Goal: Transaction & Acquisition: Purchase product/service

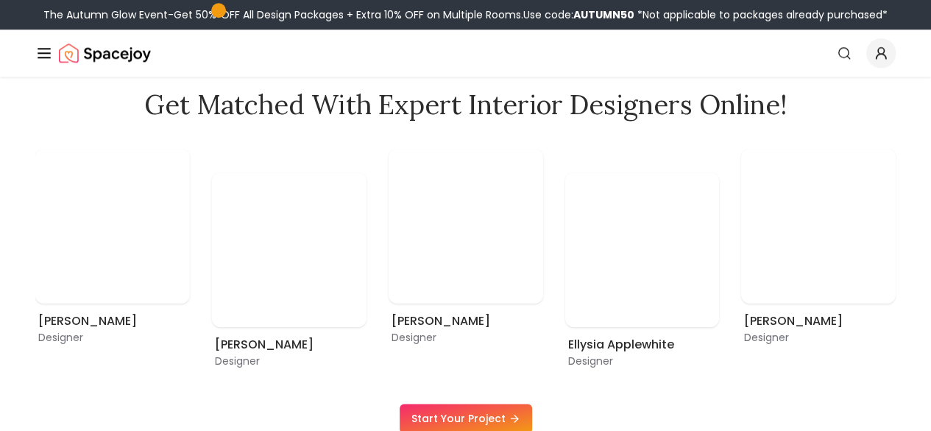
scroll to position [718, 0]
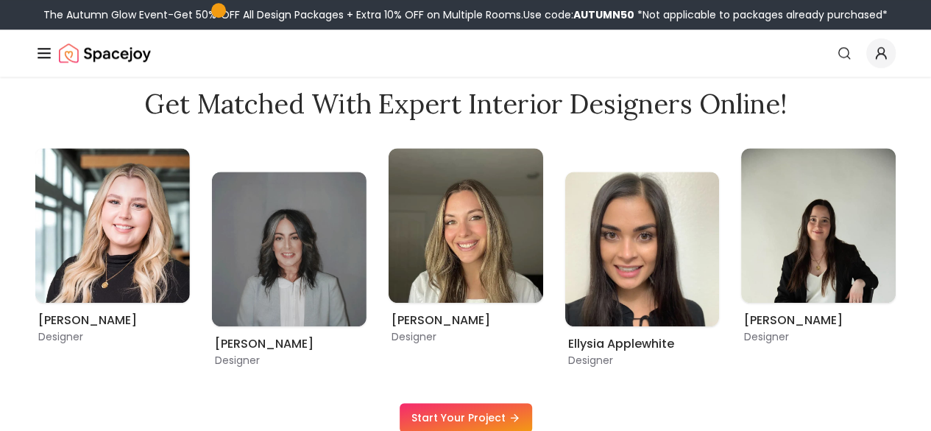
click at [0, 0] on link "Start Your Project" at bounding box center [0, 0] width 0 height 0
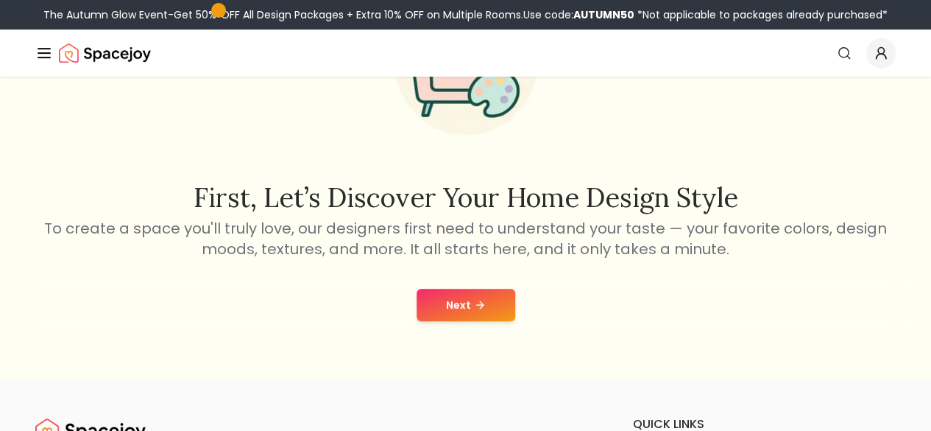
scroll to position [160, 0]
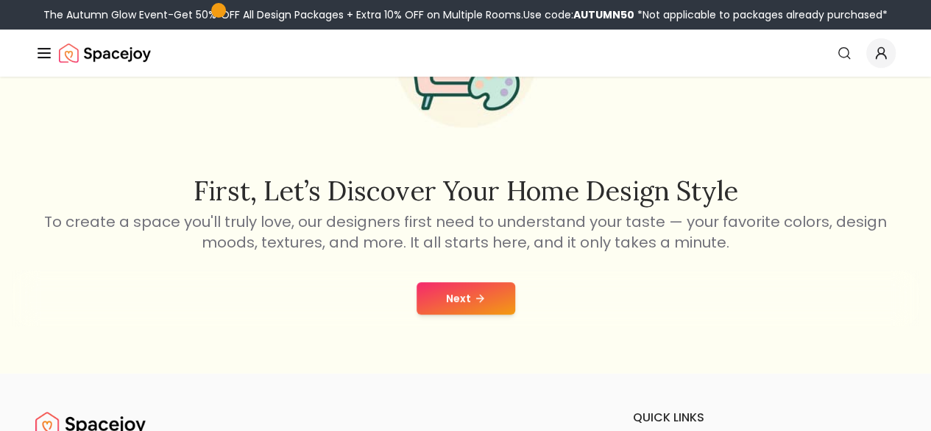
click at [0, 0] on link "Start Your Project" at bounding box center [0, 0] width 0 height 0
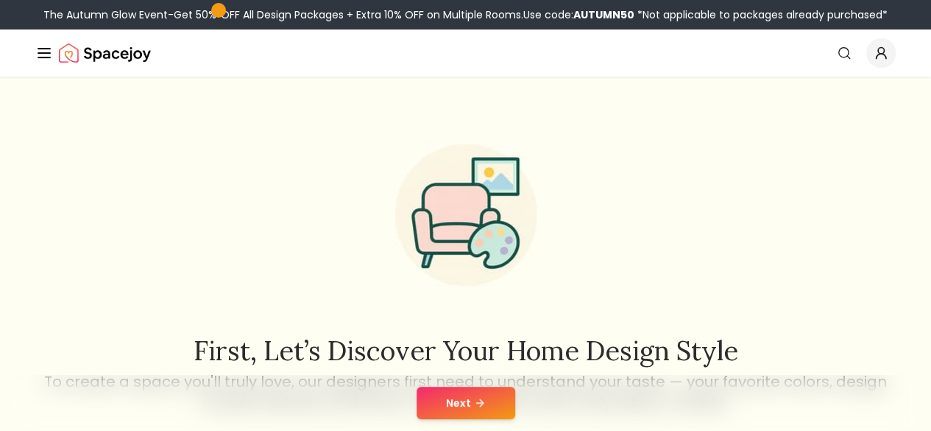
click at [0, 0] on link "Start Your Project" at bounding box center [0, 0] width 0 height 0
click at [486, 397] on button "Next" at bounding box center [466, 402] width 99 height 32
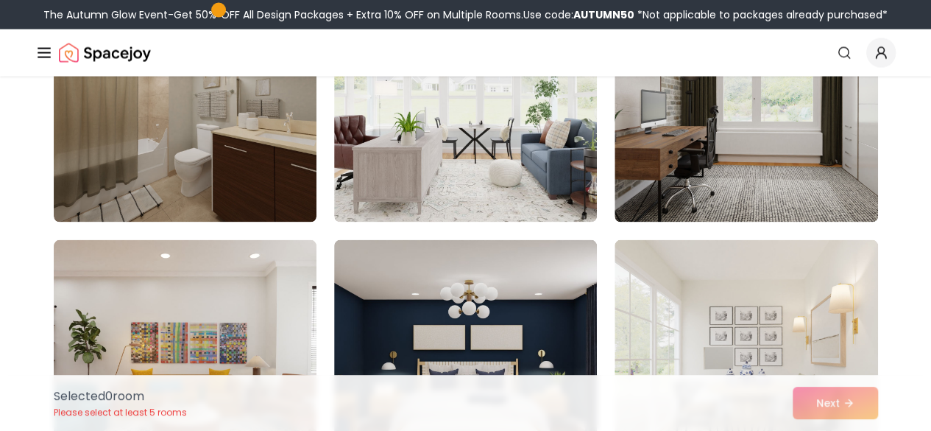
scroll to position [1486, 0]
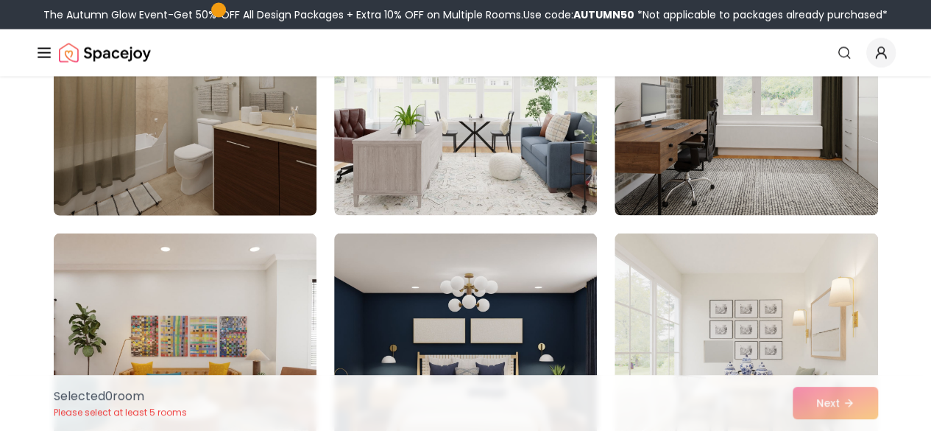
click at [185, 130] on img at bounding box center [185, 97] width 276 height 247
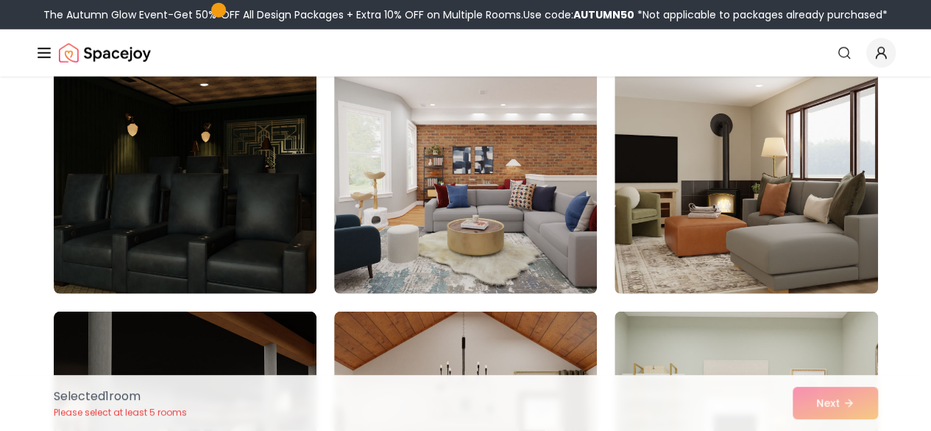
scroll to position [1954, 0]
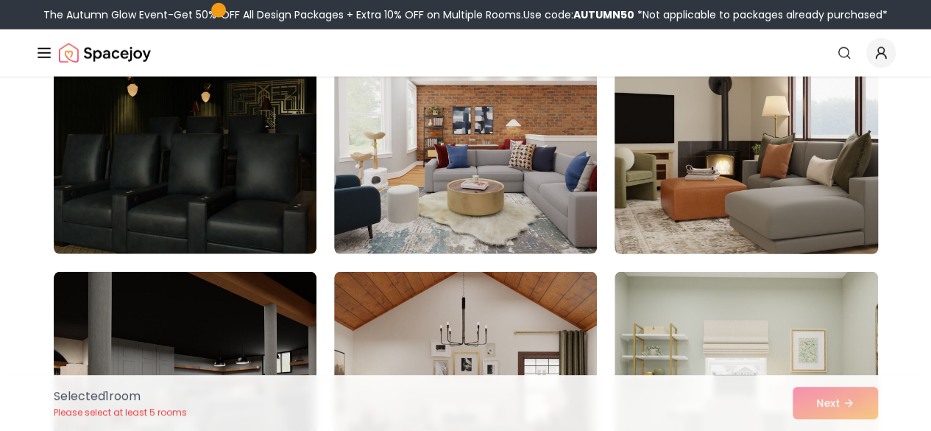
click at [660, 213] on img at bounding box center [746, 136] width 276 height 247
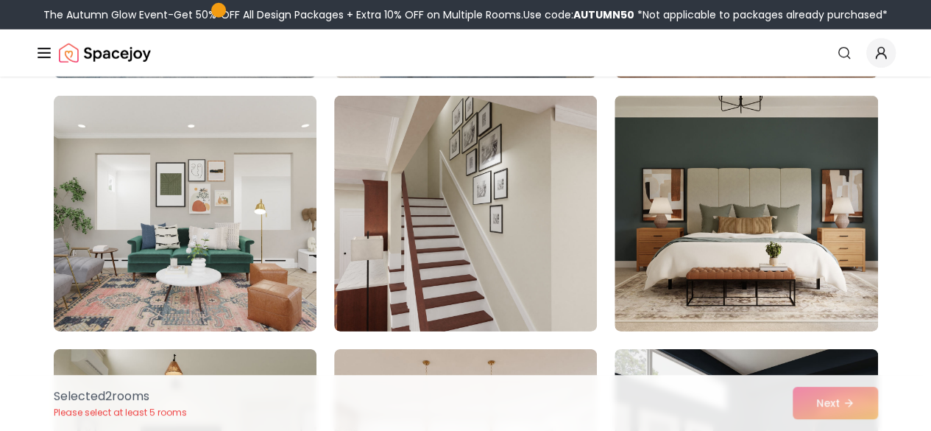
scroll to position [4916, 0]
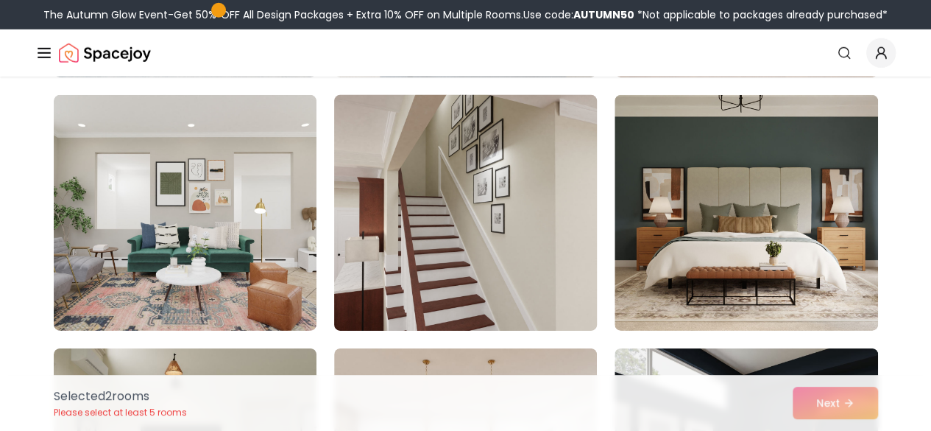
click at [420, 241] on img at bounding box center [466, 212] width 276 height 247
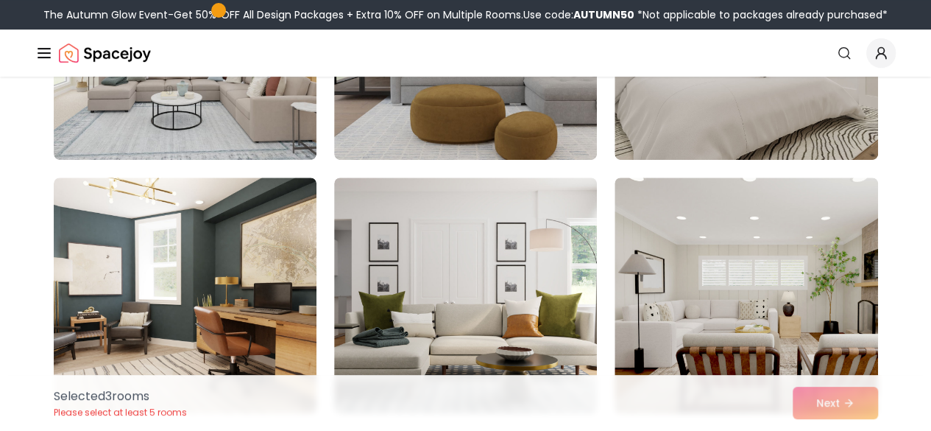
scroll to position [5628, 0]
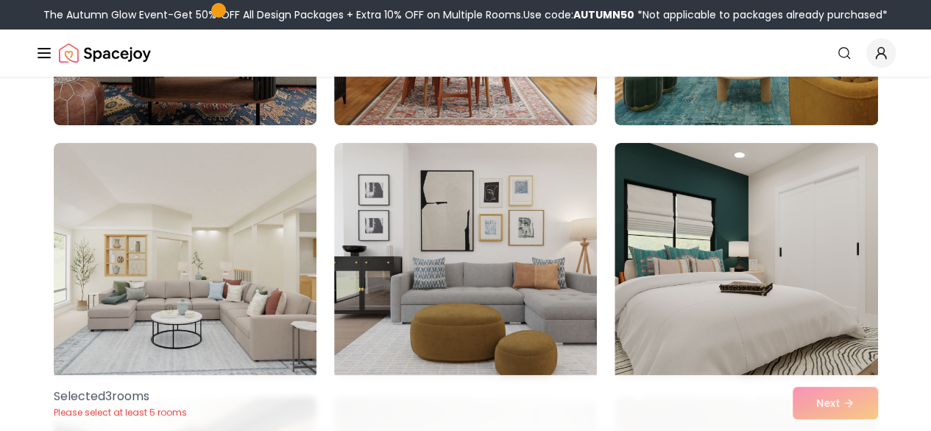
click at [534, 255] on img at bounding box center [465, 261] width 263 height 236
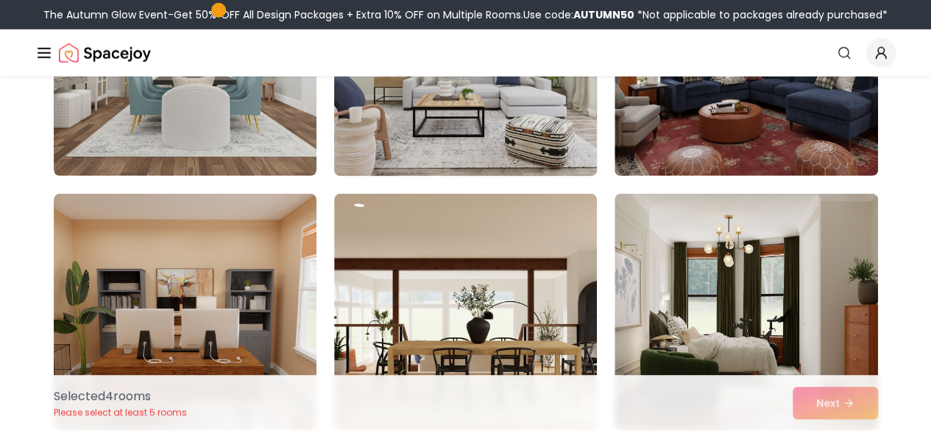
scroll to position [7426, 0]
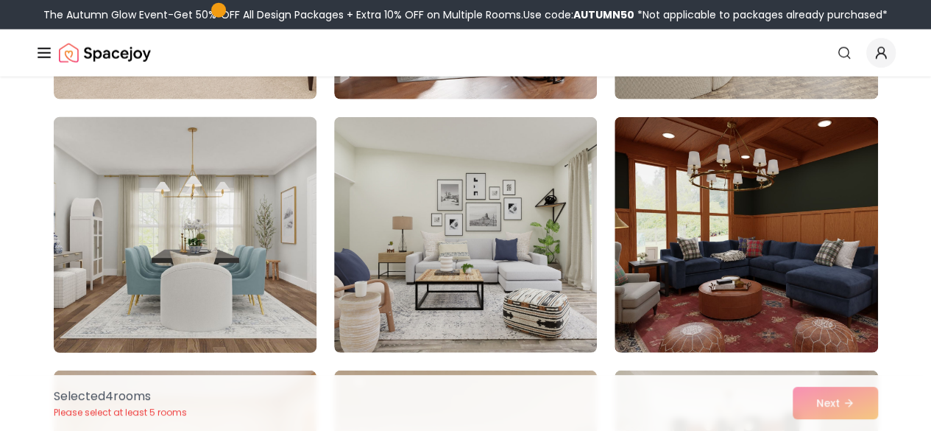
click at [230, 245] on img at bounding box center [185, 234] width 276 height 247
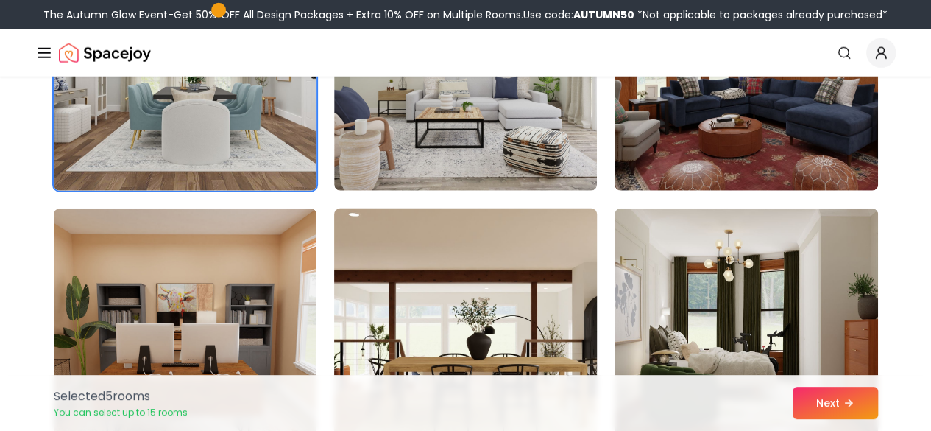
scroll to position [7562, 0]
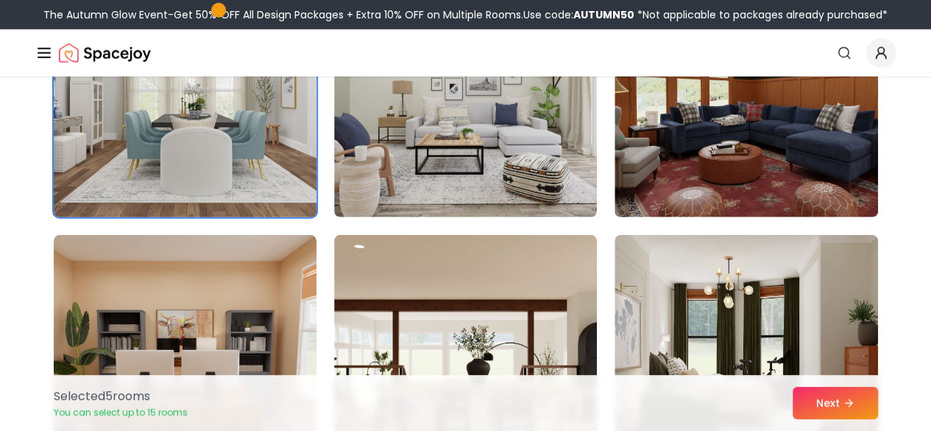
click at [233, 150] on img at bounding box center [185, 99] width 276 height 247
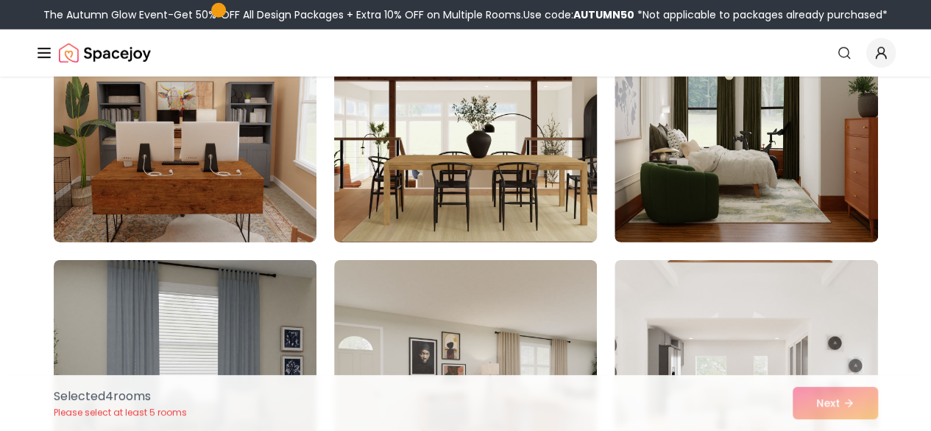
click at [445, 185] on img at bounding box center [466, 124] width 276 height 247
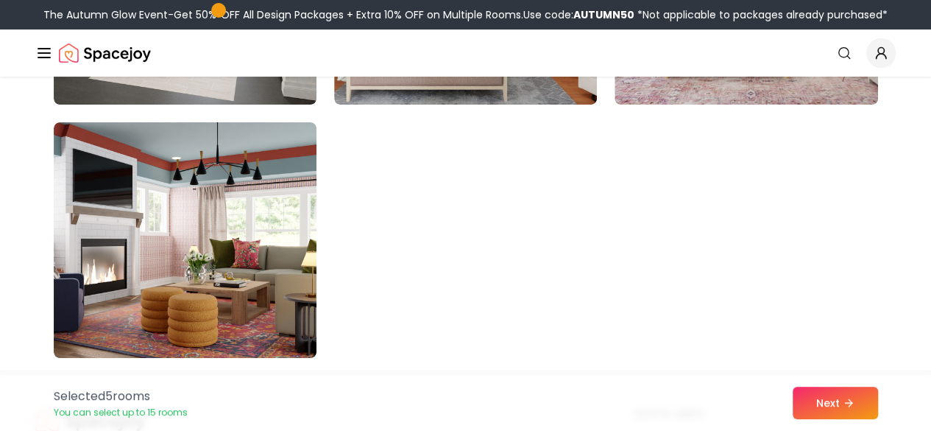
scroll to position [8436, 0]
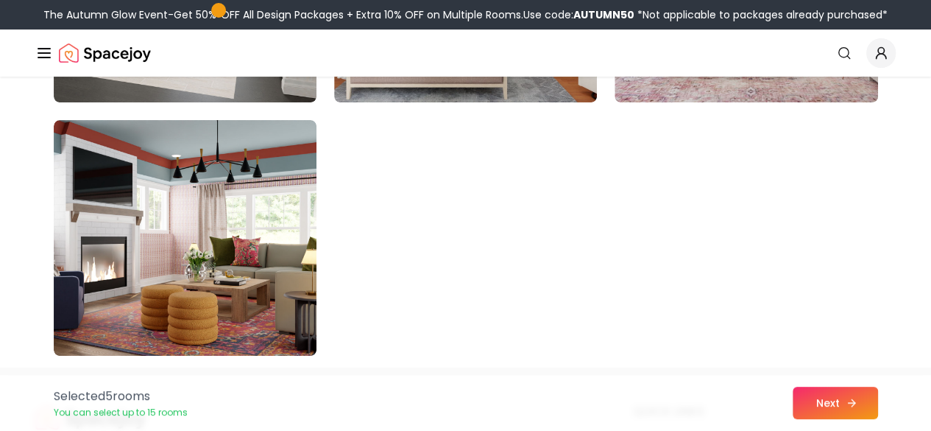
click at [842, 393] on button "Next" at bounding box center [835, 402] width 85 height 32
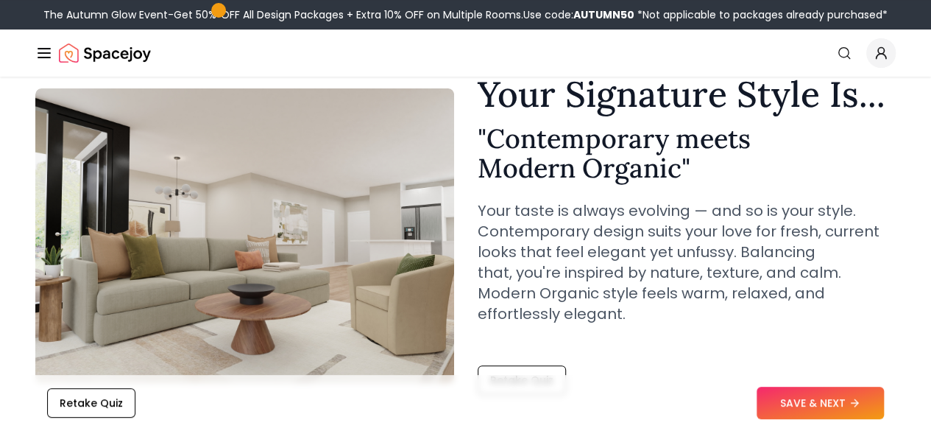
scroll to position [51, 0]
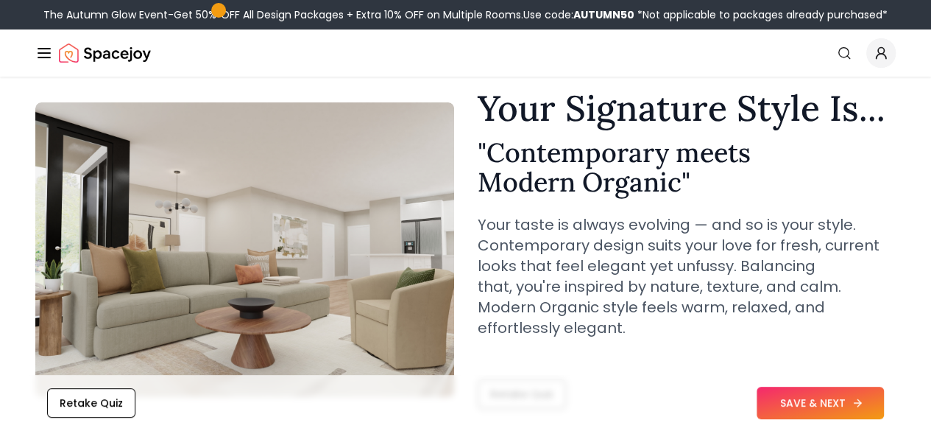
click at [814, 401] on button "SAVE & NEXT" at bounding box center [820, 402] width 127 height 32
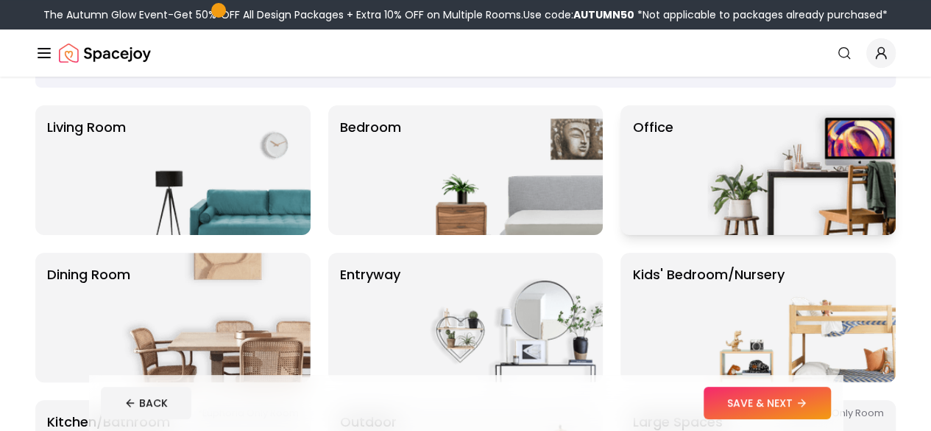
scroll to position [97, 0]
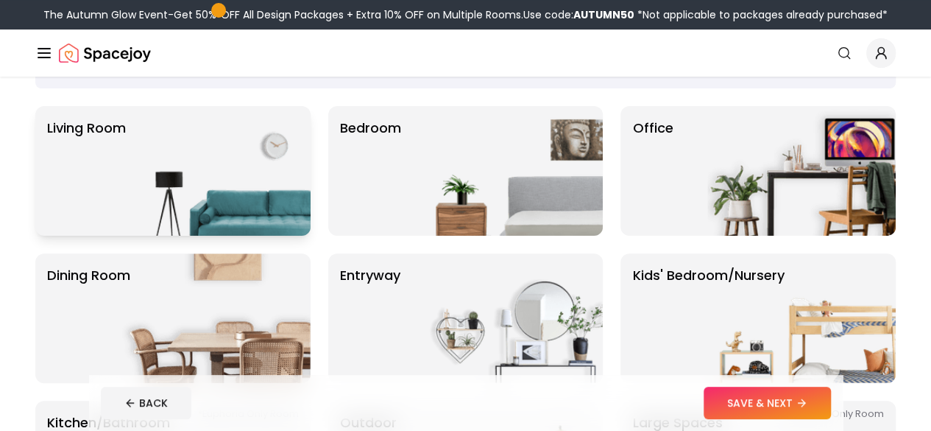
click at [273, 137] on img at bounding box center [216, 171] width 188 height 130
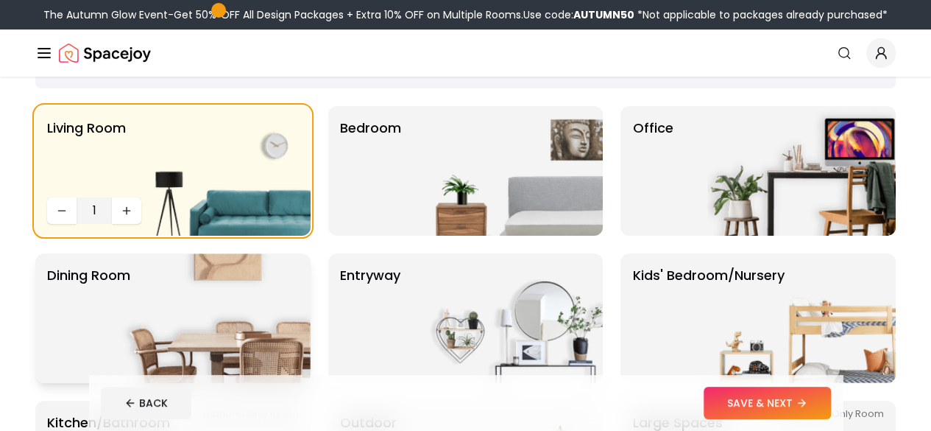
click at [241, 283] on img at bounding box center [216, 318] width 188 height 130
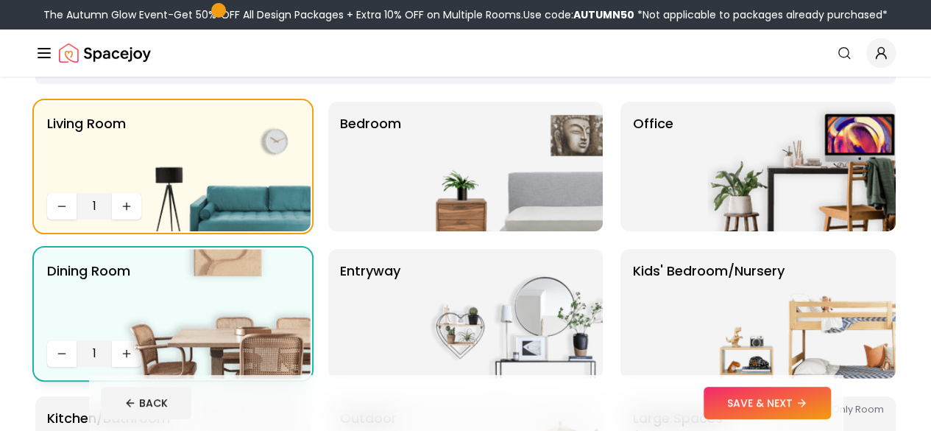
scroll to position [127, 0]
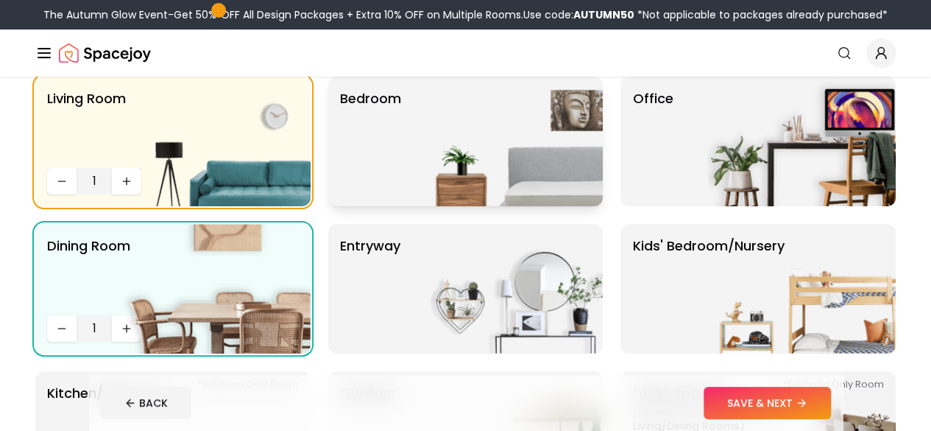
click at [455, 163] on img at bounding box center [508, 142] width 188 height 130
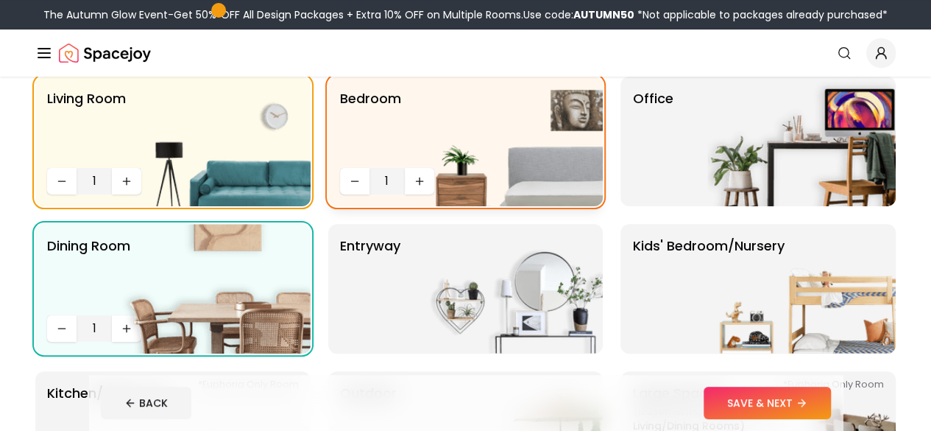
click at [417, 176] on img at bounding box center [508, 142] width 188 height 130
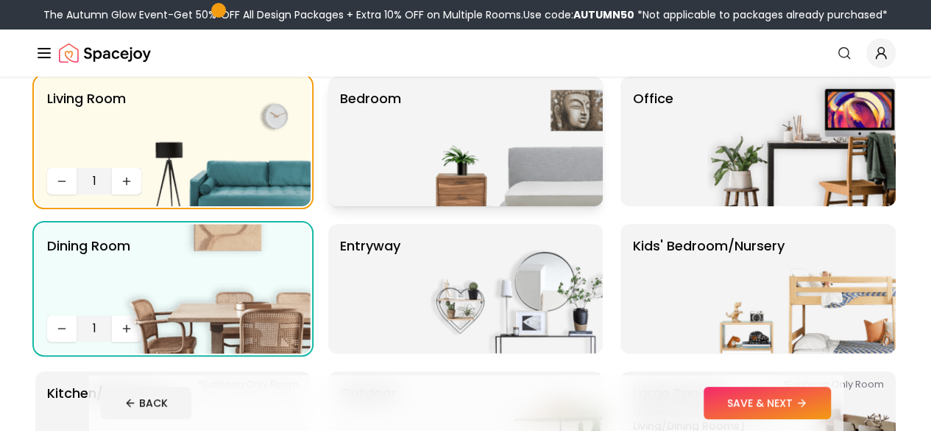
click at [417, 176] on img at bounding box center [508, 142] width 188 height 130
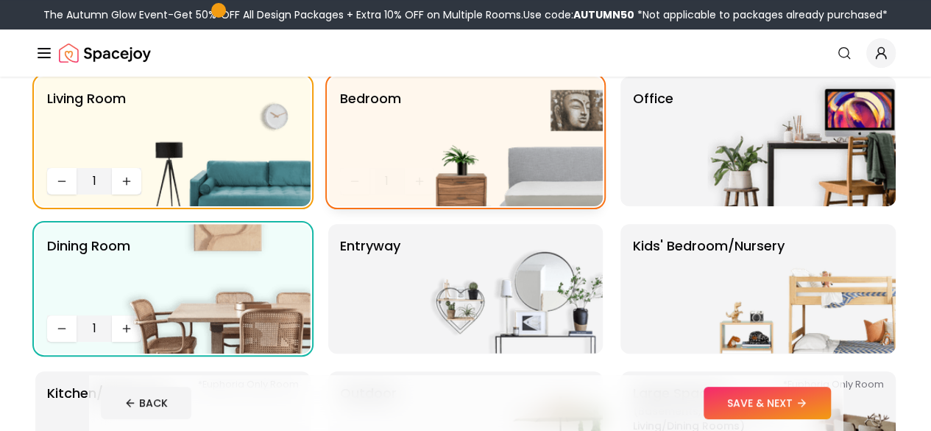
click at [417, 176] on img at bounding box center [508, 142] width 188 height 130
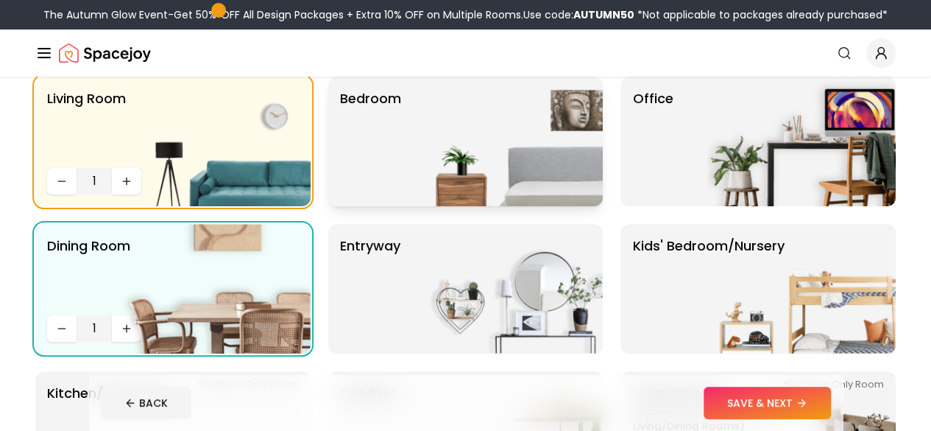
click at [436, 161] on img at bounding box center [508, 142] width 188 height 130
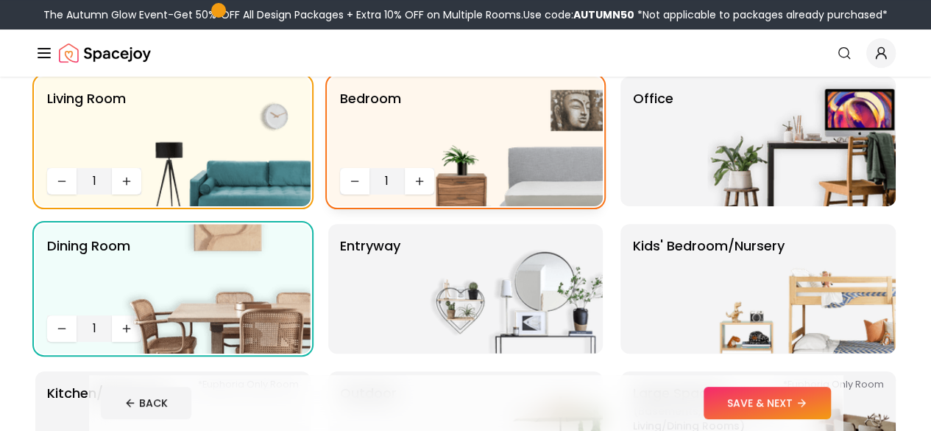
click at [384, 179] on span "1" at bounding box center [387, 181] width 24 height 18
click at [420, 180] on img at bounding box center [508, 142] width 188 height 130
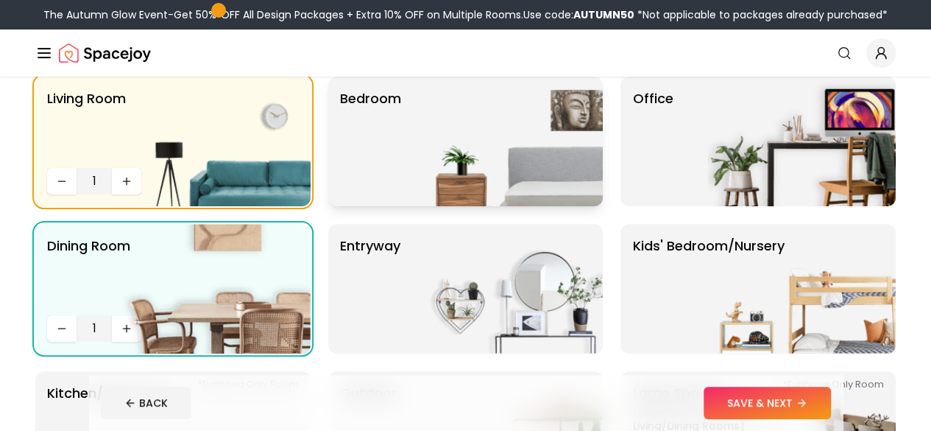
click at [420, 180] on img at bounding box center [508, 142] width 188 height 130
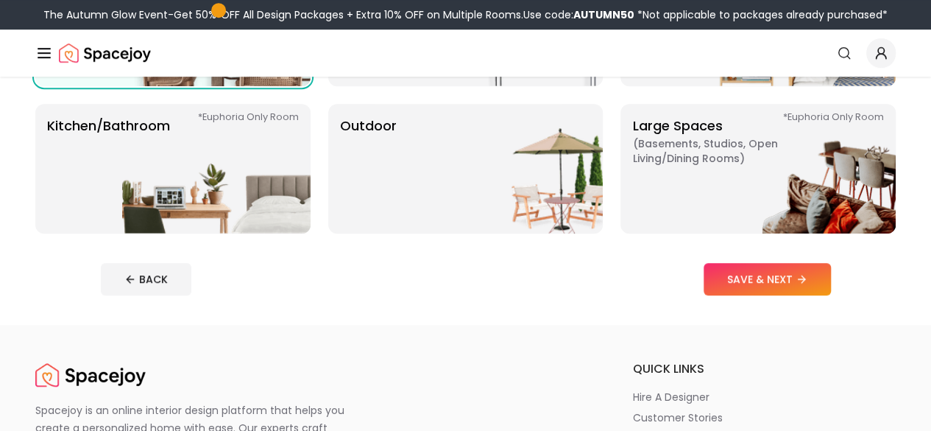
scroll to position [396, 0]
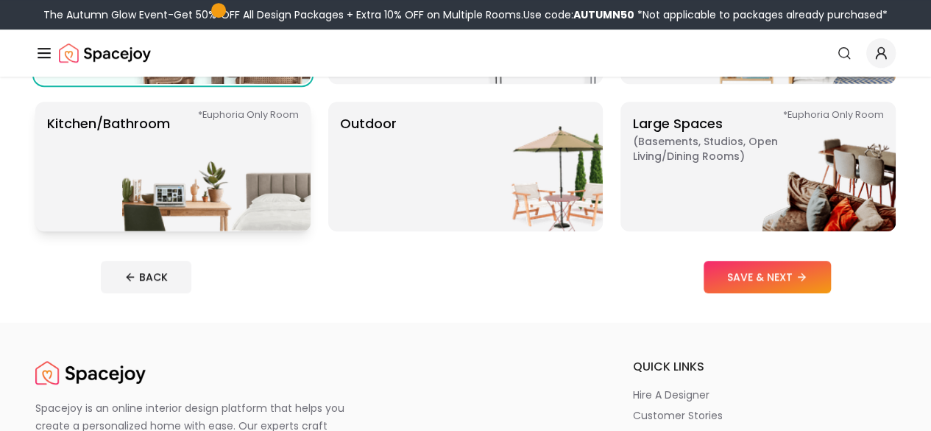
click at [224, 160] on img at bounding box center [216, 167] width 188 height 130
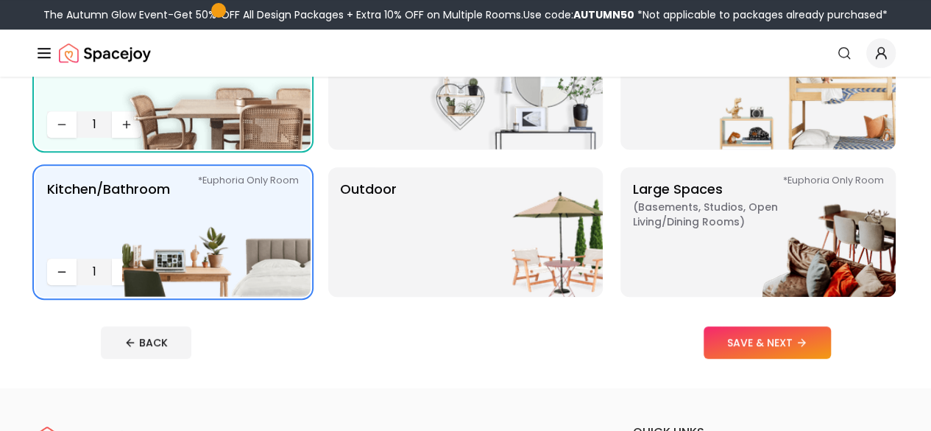
scroll to position [331, 0]
click at [392, 272] on p "Outdoor" at bounding box center [368, 231] width 57 height 106
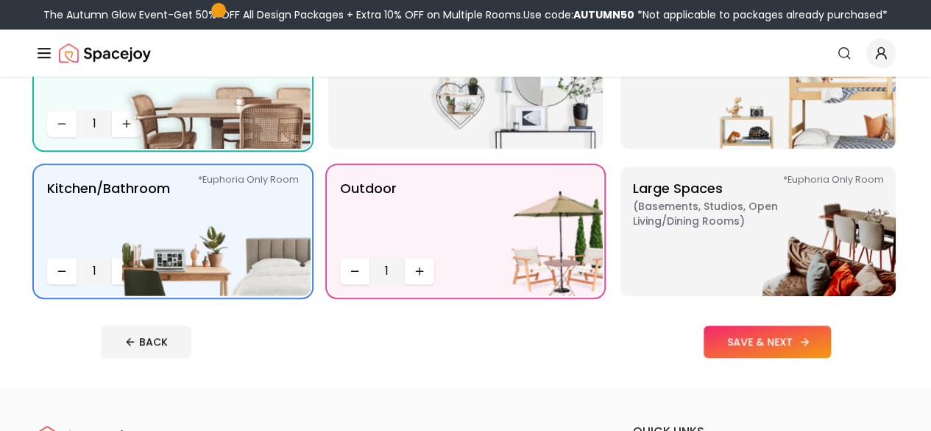
click at [803, 350] on button "SAVE & NEXT" at bounding box center [767, 341] width 127 height 32
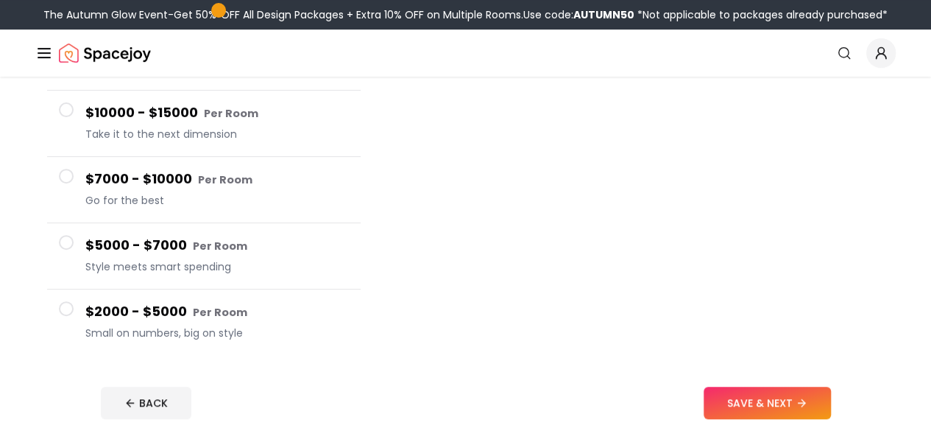
scroll to position [230, 0]
